Goal: Browse casually: Explore the website without a specific task or goal

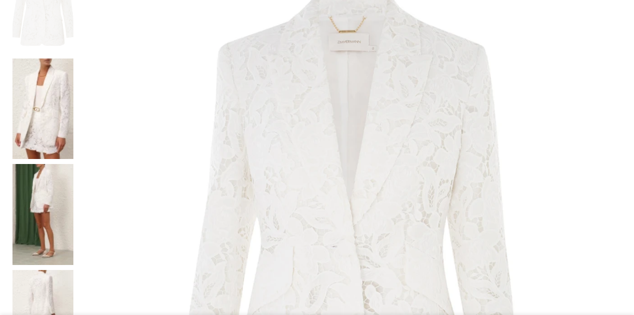
click at [66, 164] on img at bounding box center [42, 214] width 61 height 101
click at [65, 270] on img at bounding box center [42, 320] width 61 height 101
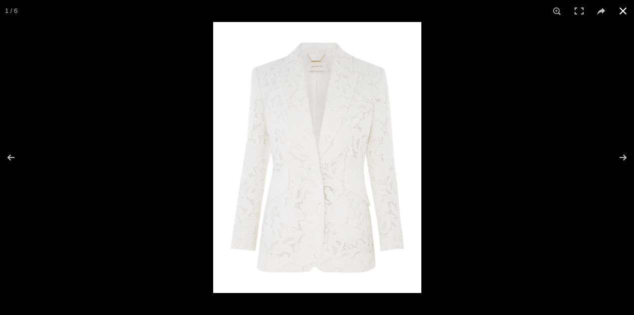
scroll to position [0, 105]
click at [629, 156] on button at bounding box center [616, 157] width 35 height 50
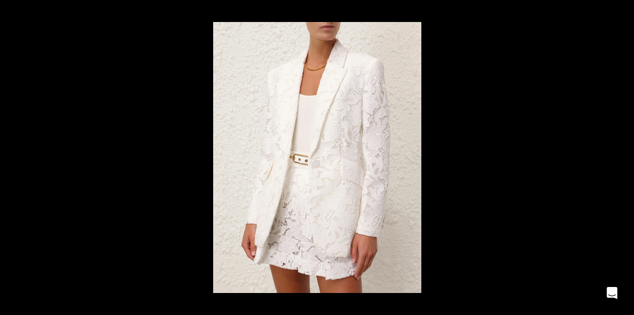
click at [629, 156] on button at bounding box center [616, 157] width 35 height 50
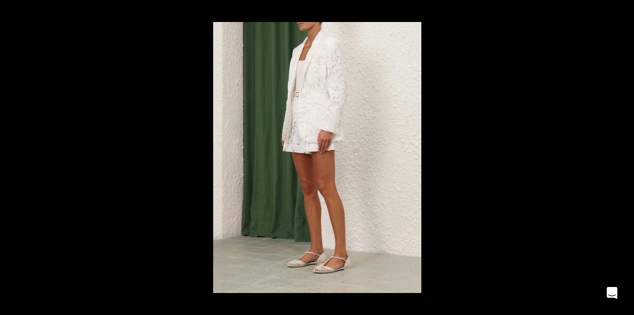
click at [629, 156] on button at bounding box center [616, 157] width 35 height 50
